Goal: Navigation & Orientation: Understand site structure

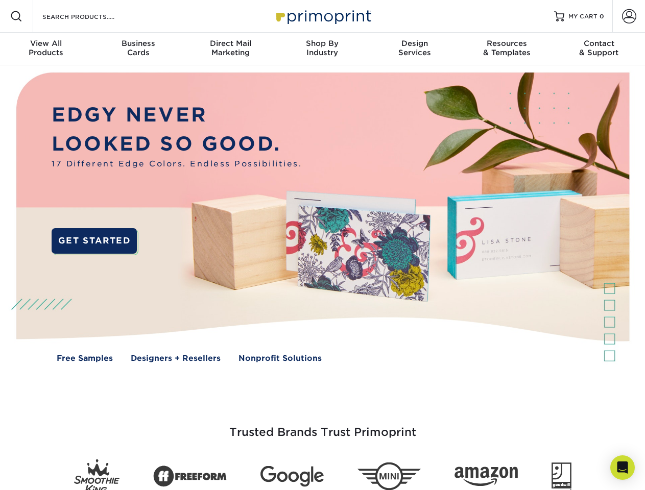
click at [322, 245] on img at bounding box center [322, 224] width 639 height 319
click at [16, 16] on span at bounding box center [16, 16] width 12 height 12
click at [629, 16] on span at bounding box center [629, 16] width 14 height 14
click at [46, 49] on div "View All Products" at bounding box center [46, 48] width 92 height 18
click at [138, 49] on div "Business Cards" at bounding box center [138, 48] width 92 height 18
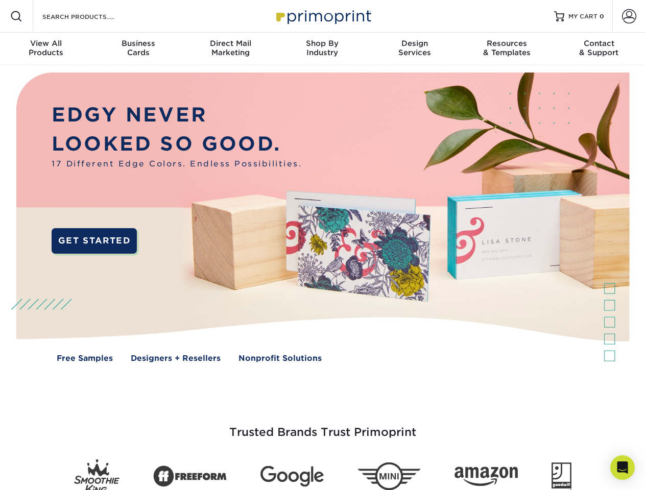
click at [230, 49] on div "Direct Mail Marketing" at bounding box center [230, 48] width 92 height 18
click at [322, 49] on div "Shop By Industry" at bounding box center [322, 48] width 92 height 18
click at [415, 49] on div "Design Services" at bounding box center [415, 48] width 92 height 18
click at [507, 49] on div "Resources & Templates" at bounding box center [507, 48] width 92 height 18
click at [599, 49] on div "Contact & Support" at bounding box center [599, 48] width 92 height 18
